Goal: Check status: Check status

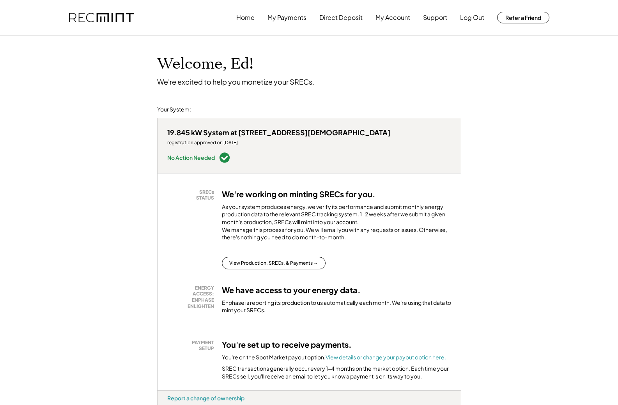
scroll to position [117, 0]
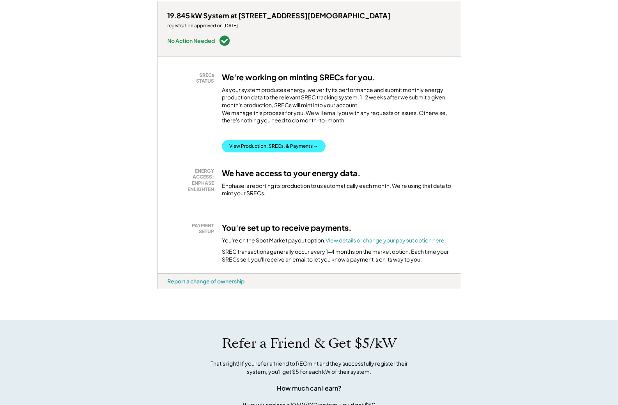
click at [267, 140] on button "View Production, SRECs, & Payments →" at bounding box center [274, 146] width 104 height 12
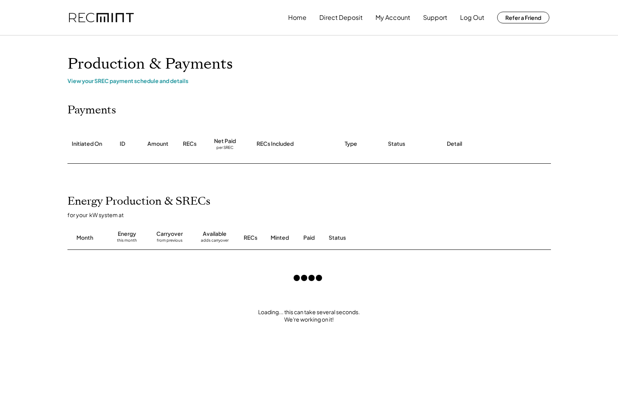
click at [267, 135] on div "RECs Included" at bounding box center [293, 144] width 88 height 39
